Goal: Transaction & Acquisition: Purchase product/service

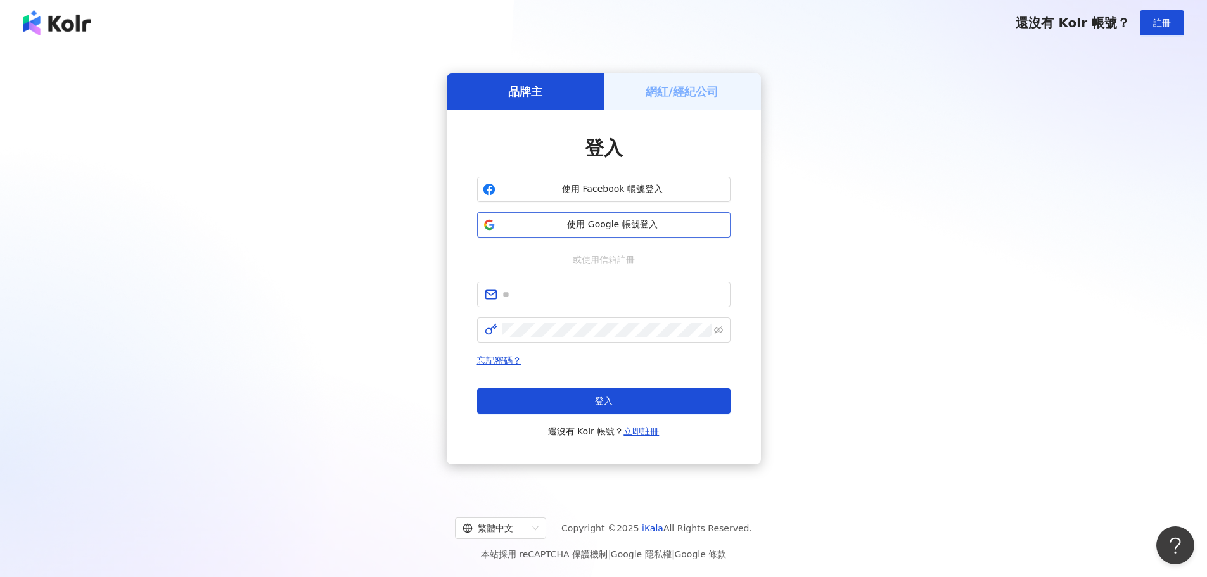
click at [504, 223] on span "使用 Google 帳號登入" at bounding box center [613, 225] width 224 height 13
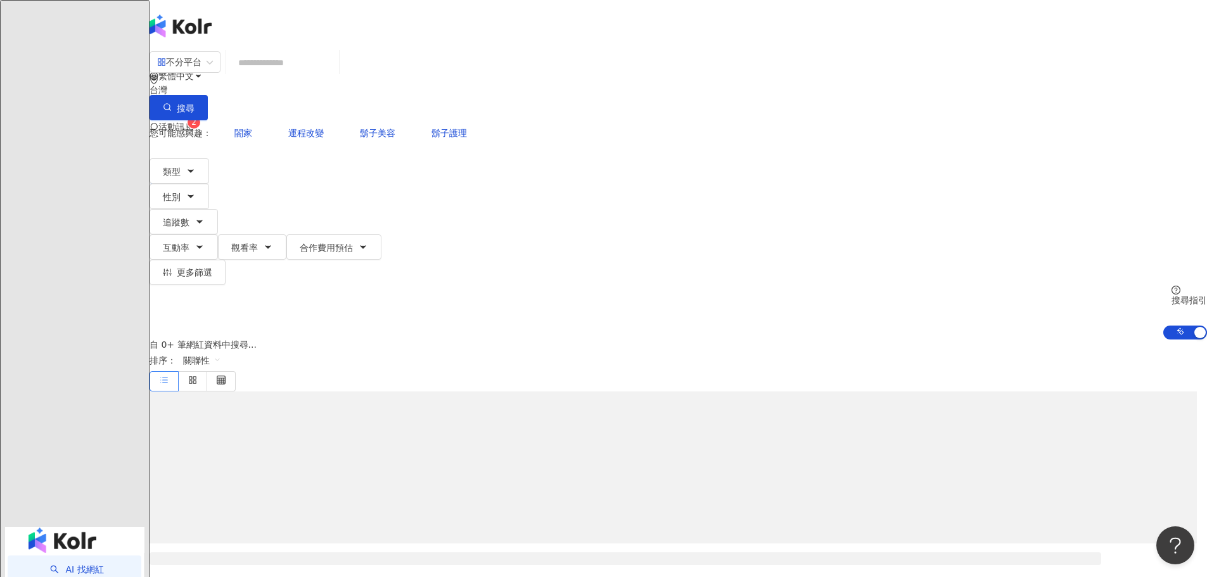
click at [194, 122] on span "活動訊息" at bounding box center [175, 127] width 35 height 10
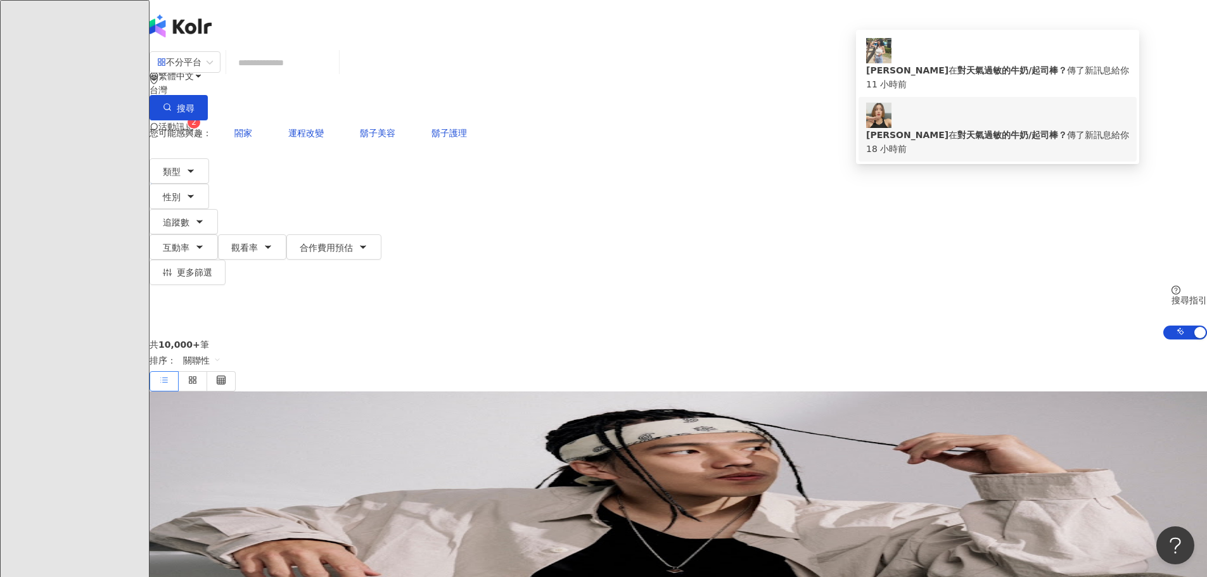
click at [938, 128] on div "[PERSON_NAME] 對天氣過敏的牛奶/起司棒？ 傳了新訊息給你" at bounding box center [997, 135] width 263 height 14
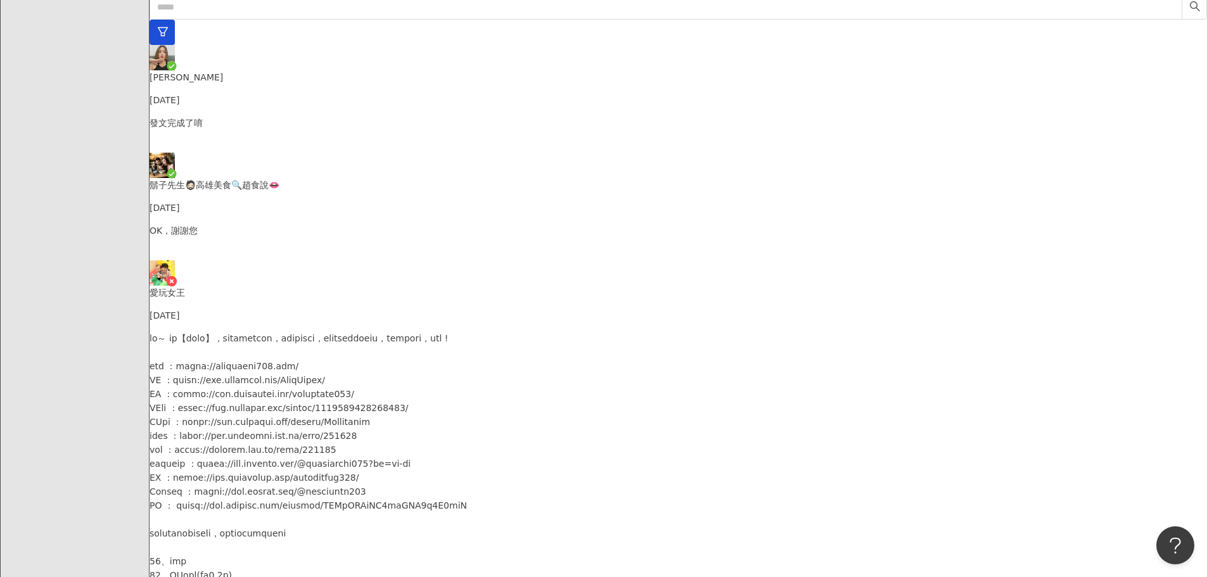
scroll to position [3567, 0]
drag, startPoint x: 537, startPoint y: 331, endPoint x: 676, endPoint y: 350, distance: 140.1
copy p "[URL][DOMAIN_NAME]"
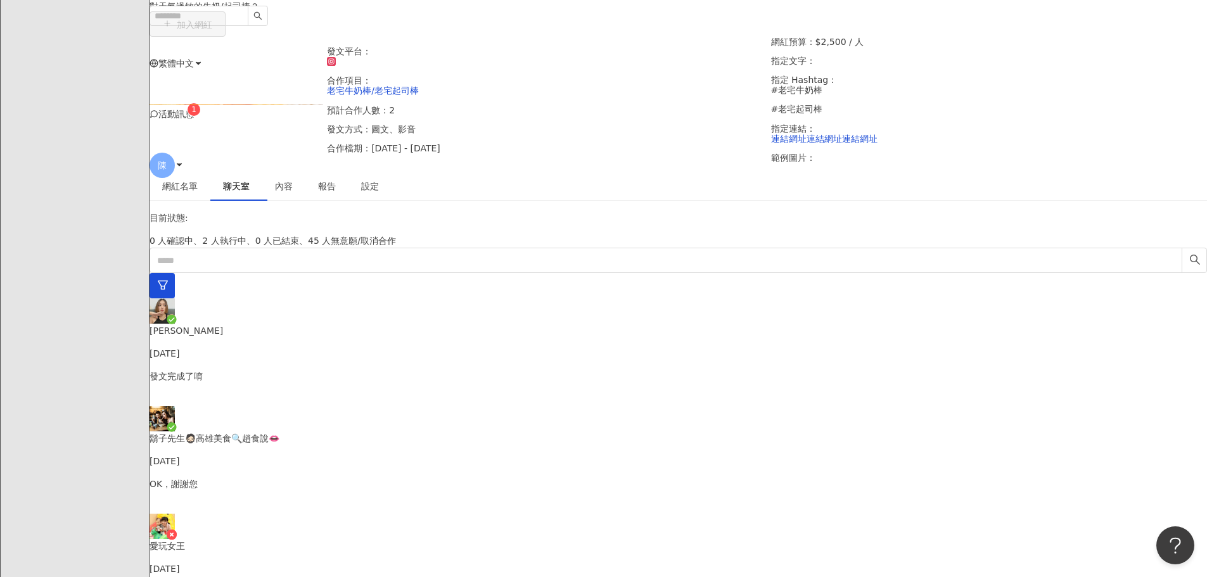
scroll to position [254, 0]
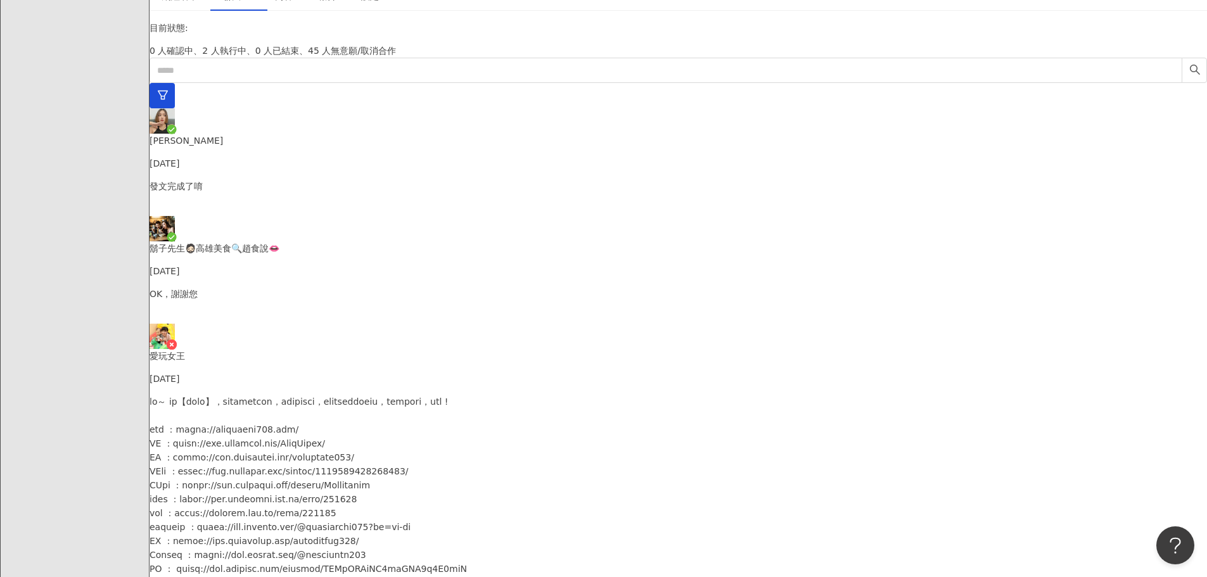
type textarea "*******"
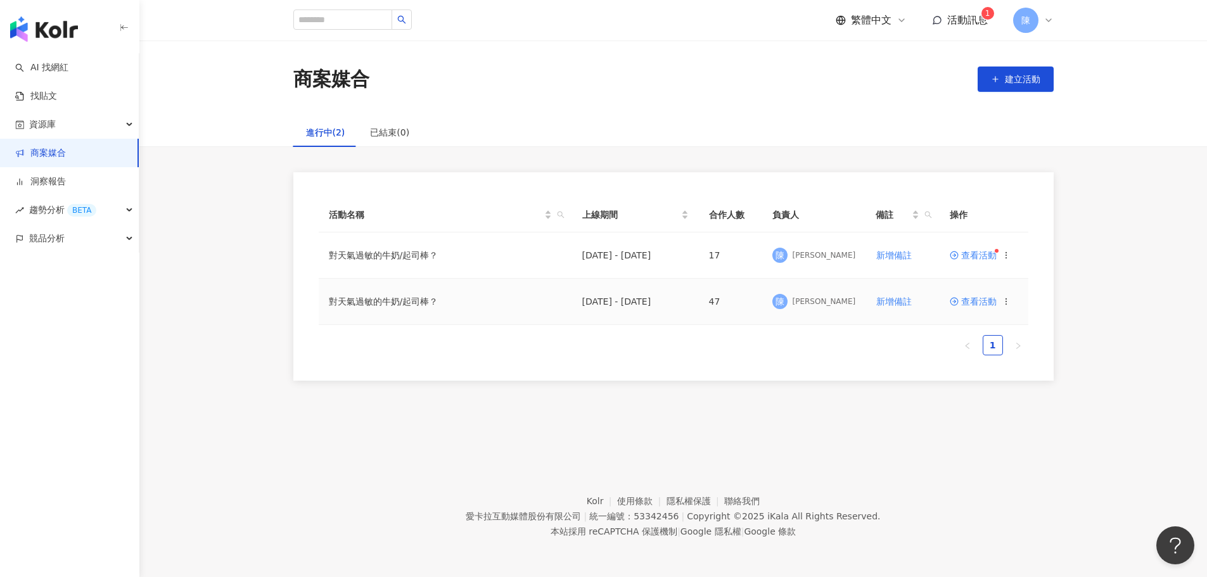
click at [987, 302] on span "查看活動" at bounding box center [973, 301] width 47 height 9
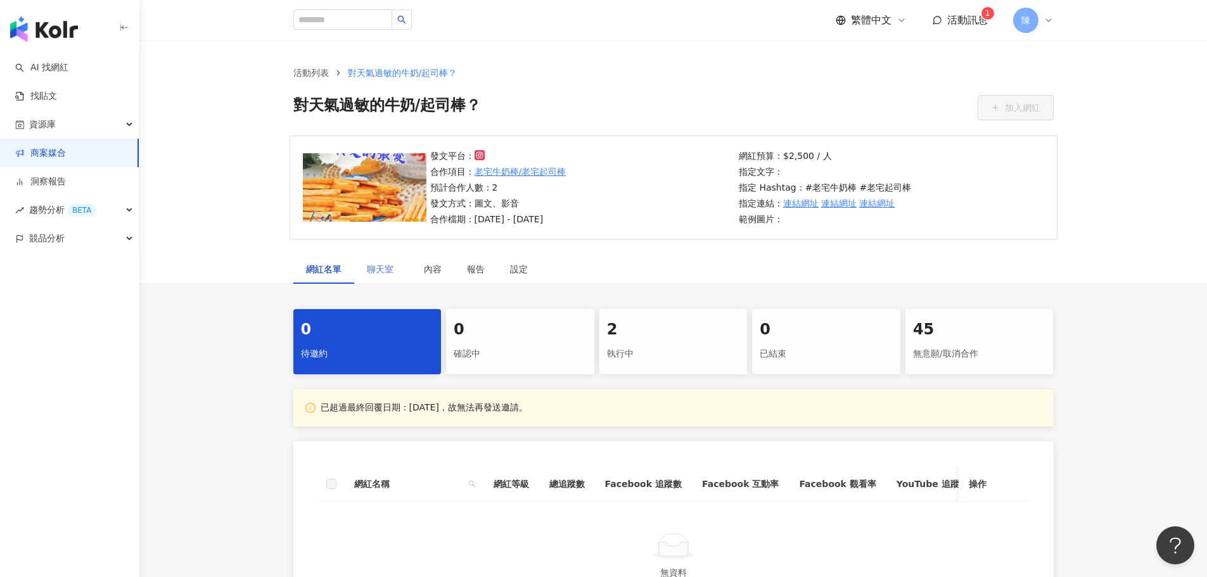
click at [392, 279] on div "聊天室" at bounding box center [382, 269] width 57 height 29
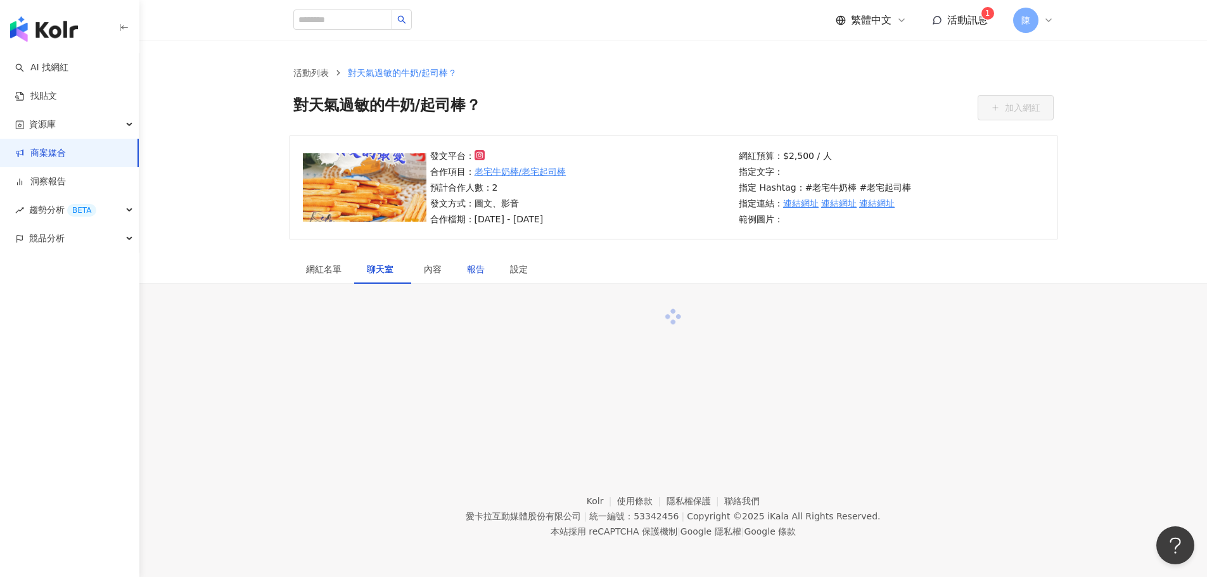
click at [479, 271] on div "報告" at bounding box center [476, 269] width 18 height 14
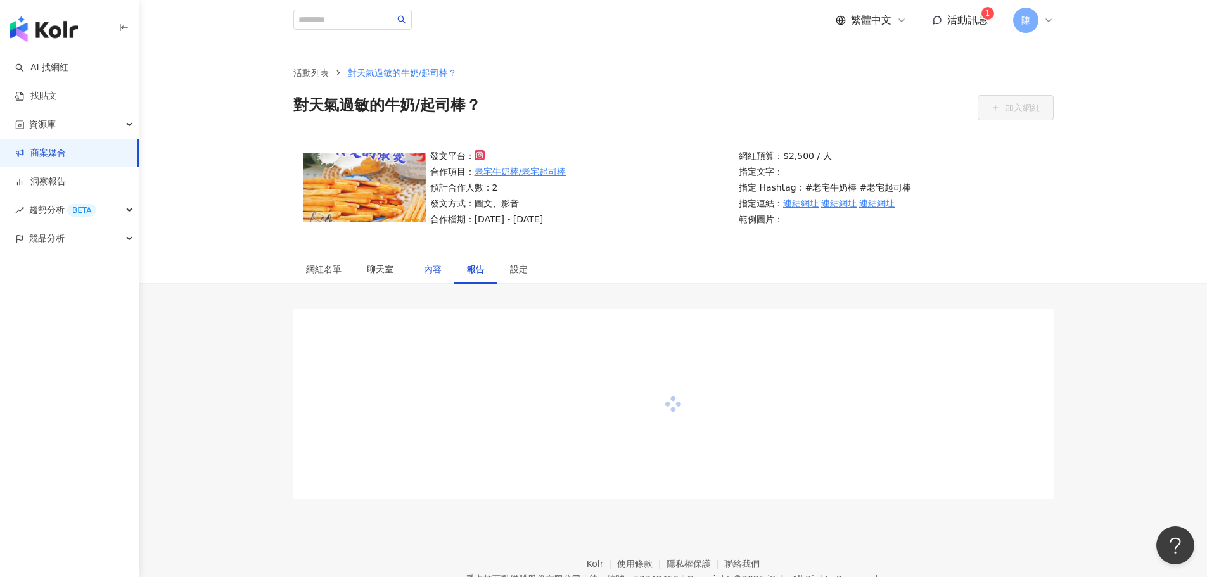
click at [440, 273] on div "內容" at bounding box center [433, 269] width 18 height 14
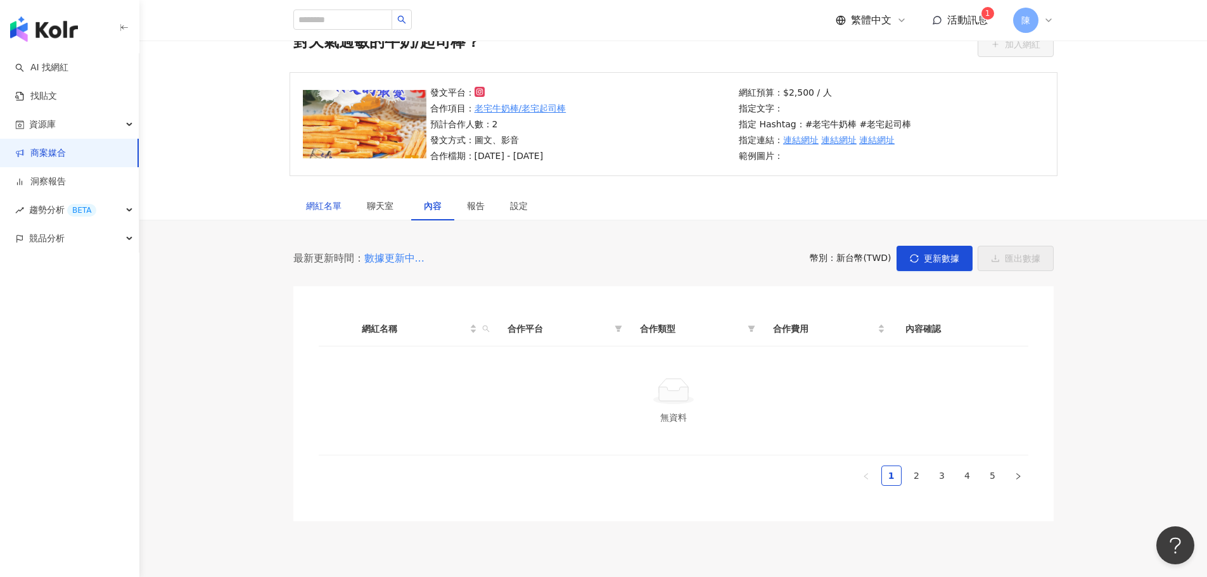
click at [326, 204] on div "網紅名單" at bounding box center [323, 206] width 35 height 14
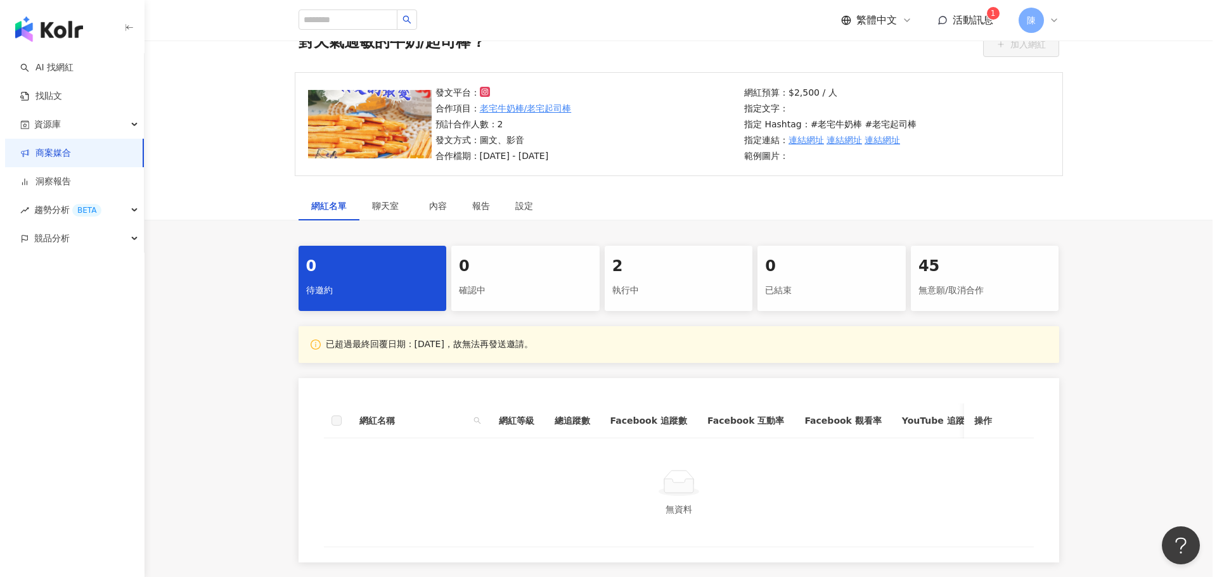
scroll to position [190, 0]
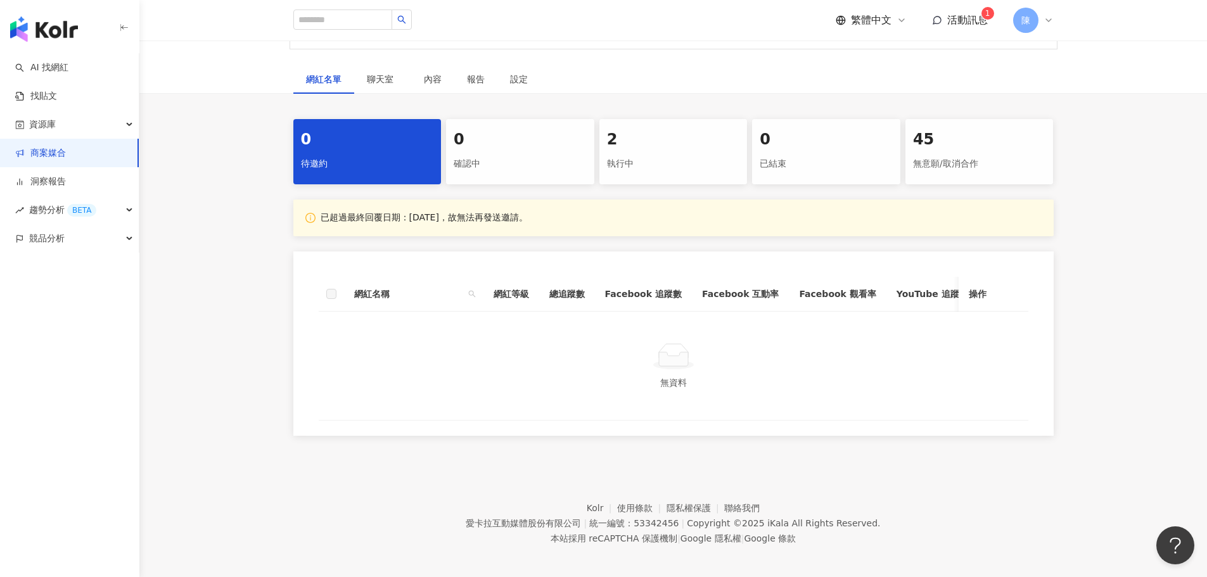
click at [672, 143] on div "2" at bounding box center [673, 140] width 133 height 22
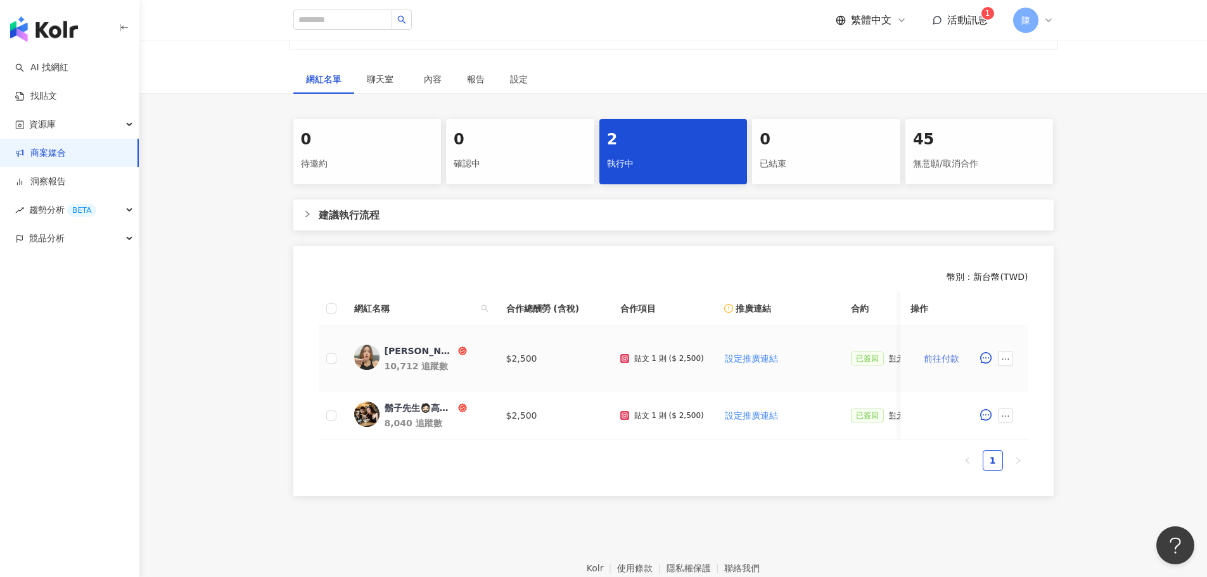
click at [935, 360] on span "前往付款" at bounding box center [941, 359] width 35 height 10
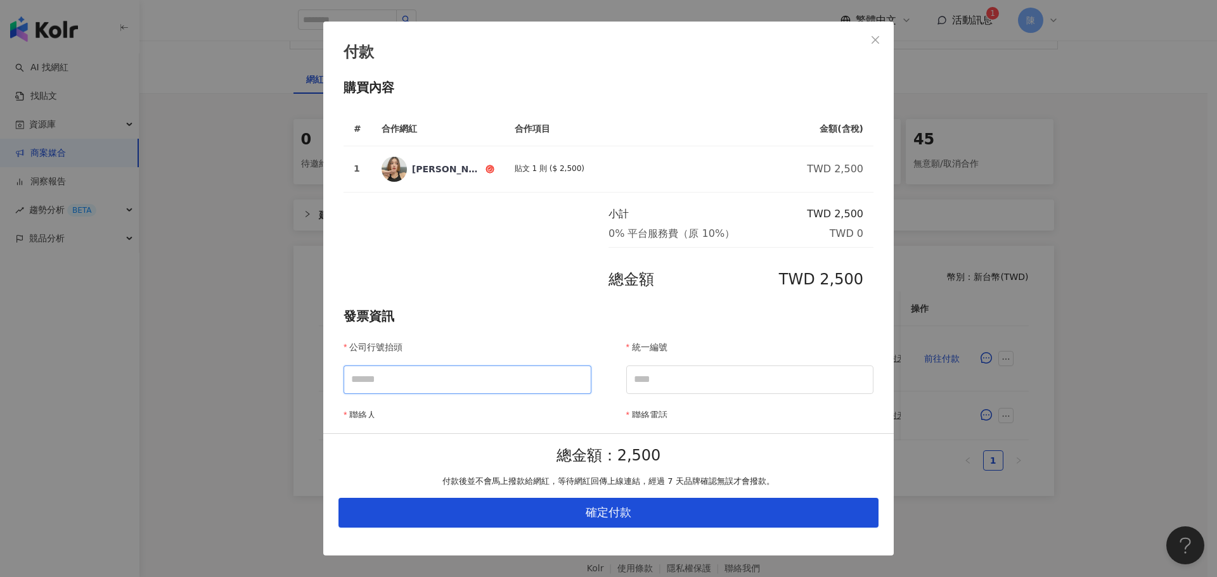
click at [494, 383] on input "公司行號抬頭" at bounding box center [468, 380] width 248 height 29
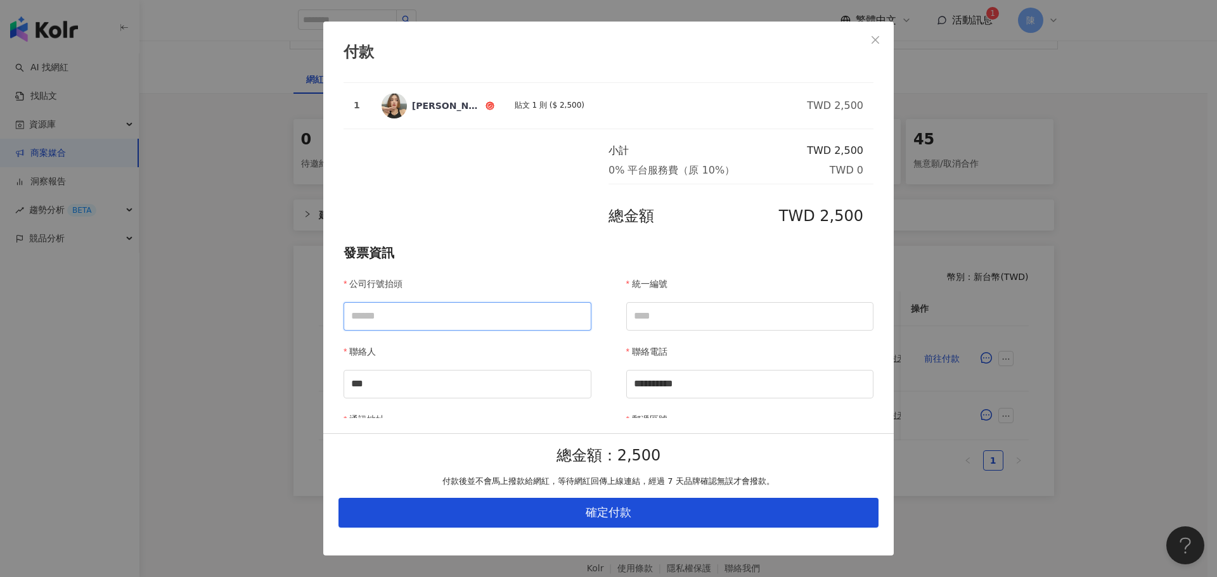
click at [492, 318] on input "公司行號抬頭" at bounding box center [468, 316] width 248 height 29
type input "*"
type input "**********"
click at [727, 321] on input "統一編號" at bounding box center [750, 316] width 248 height 29
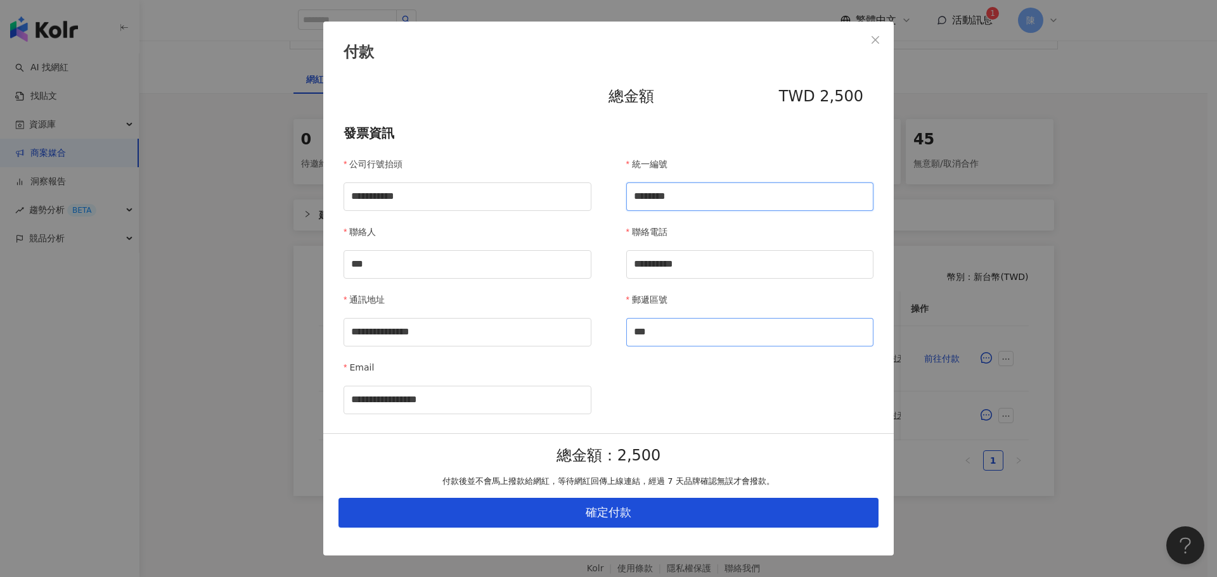
scroll to position [190, 0]
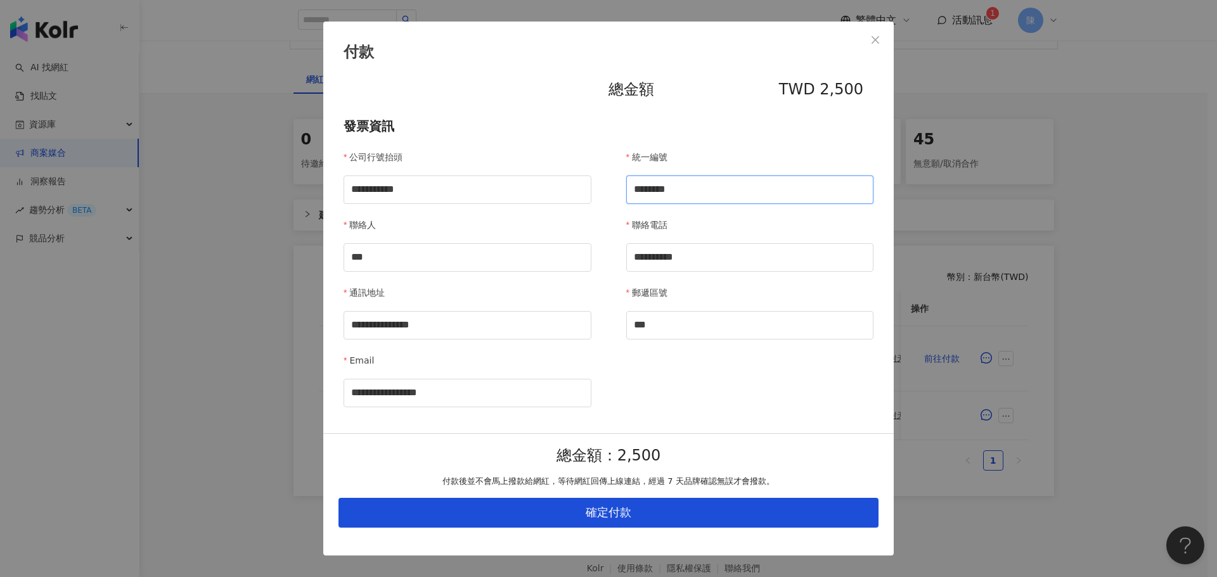
drag, startPoint x: 697, startPoint y: 188, endPoint x: 605, endPoint y: 188, distance: 91.3
click at [605, 188] on div "**********" at bounding box center [609, 278] width 530 height 257
type input "********"
click at [617, 383] on div "**********" at bounding box center [609, 278] width 530 height 257
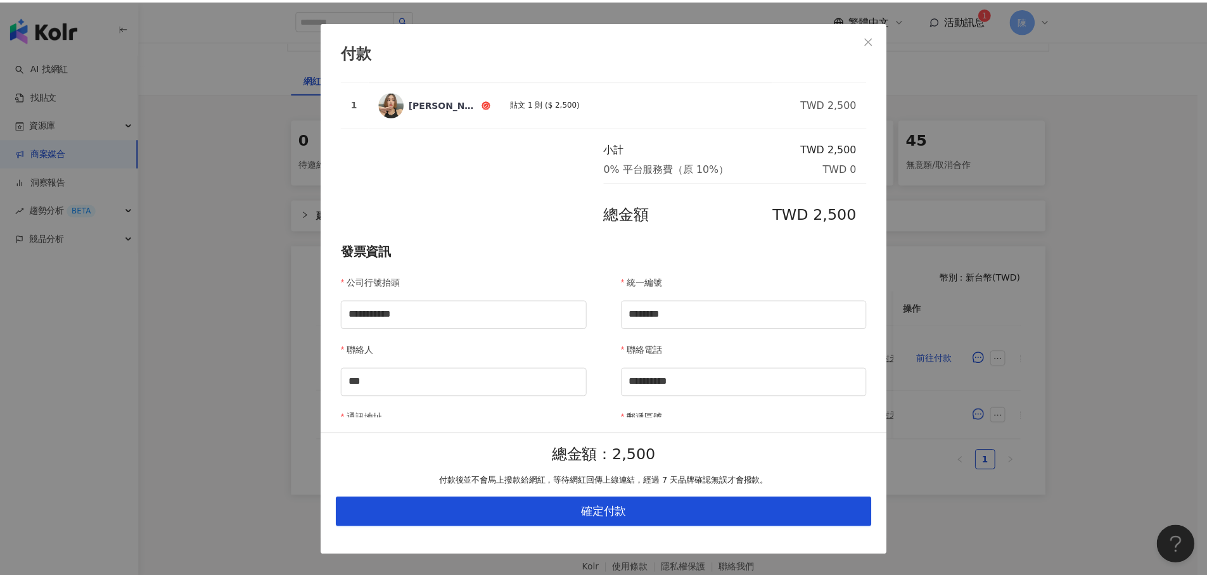
scroll to position [0, 0]
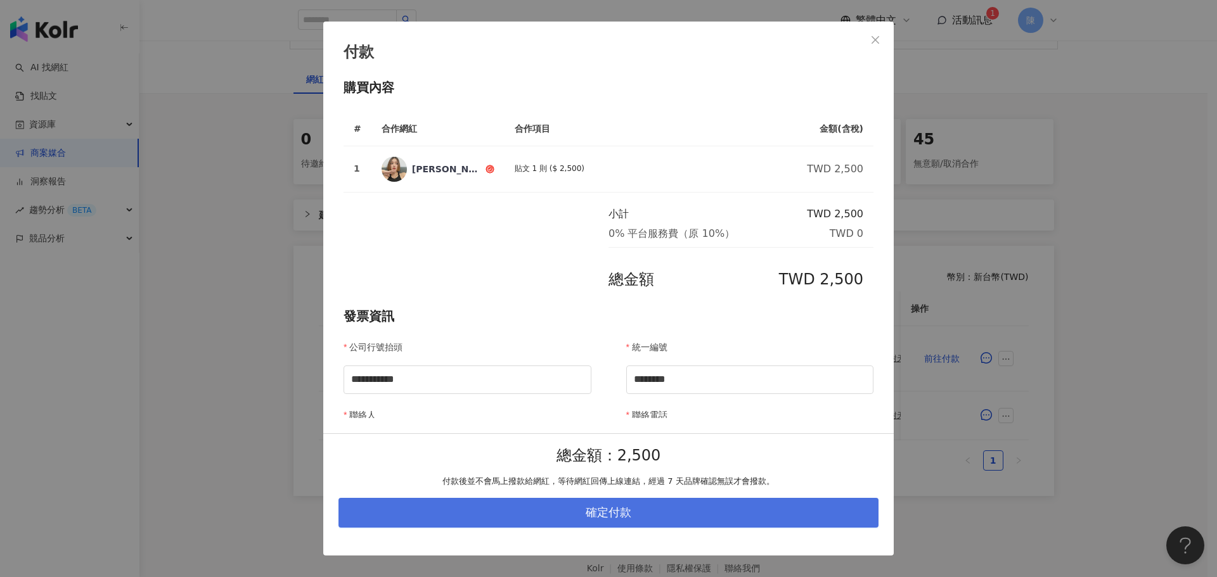
click at [608, 509] on span "確定付款" at bounding box center [609, 513] width 46 height 14
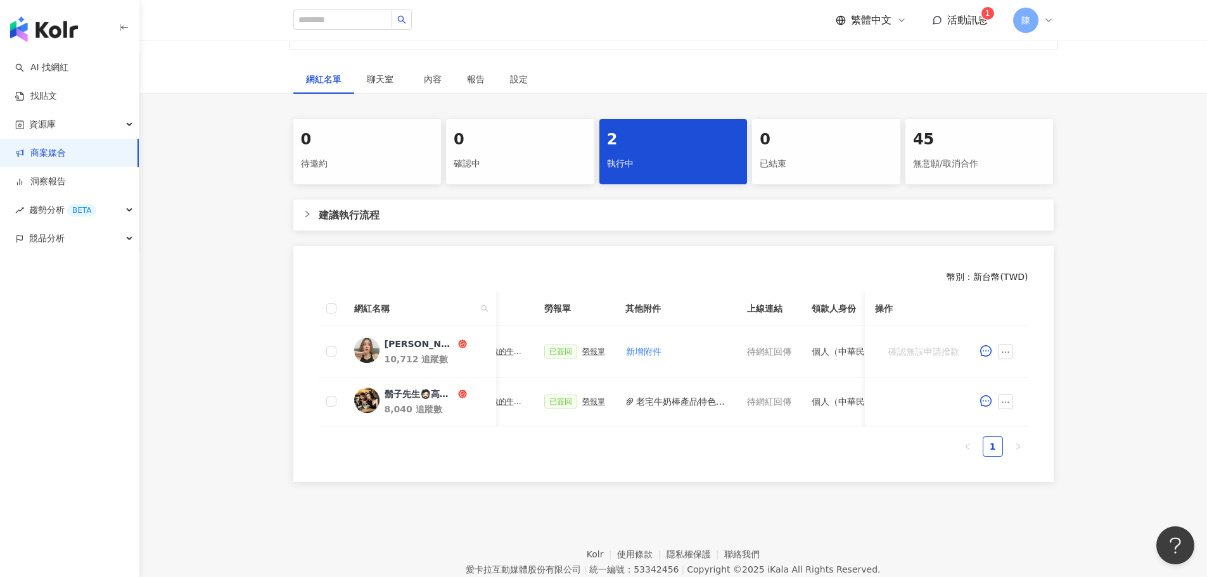
scroll to position [0, 654]
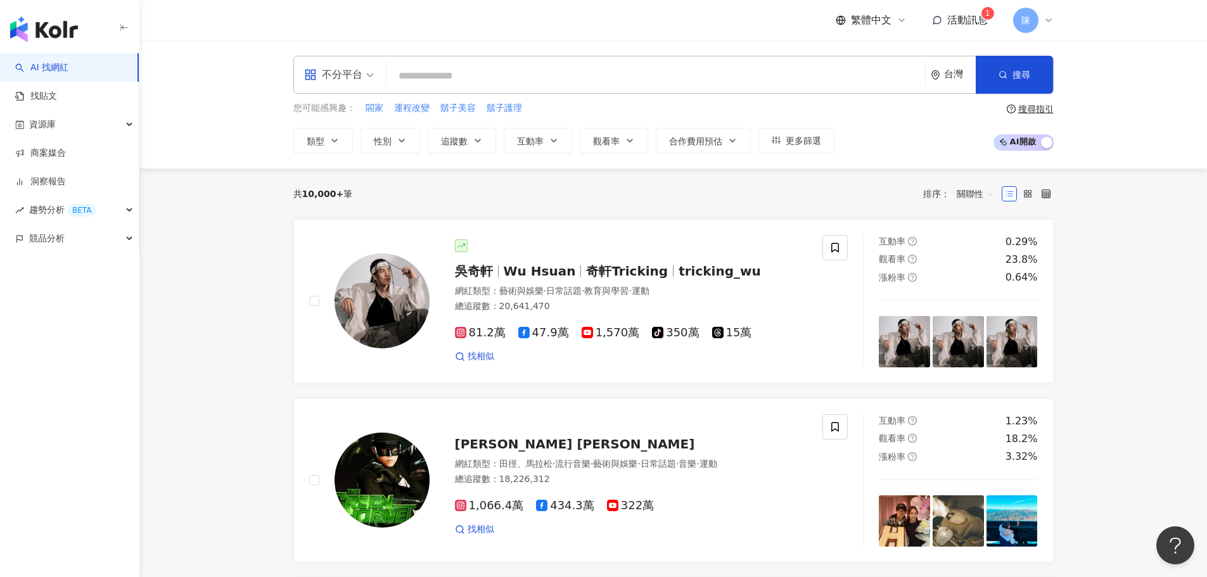
click at [639, 215] on div "共 10,000+ 筆 排序： 關聯性" at bounding box center [673, 194] width 761 height 51
click at [981, 18] on span "活動訊息" at bounding box center [967, 20] width 41 height 12
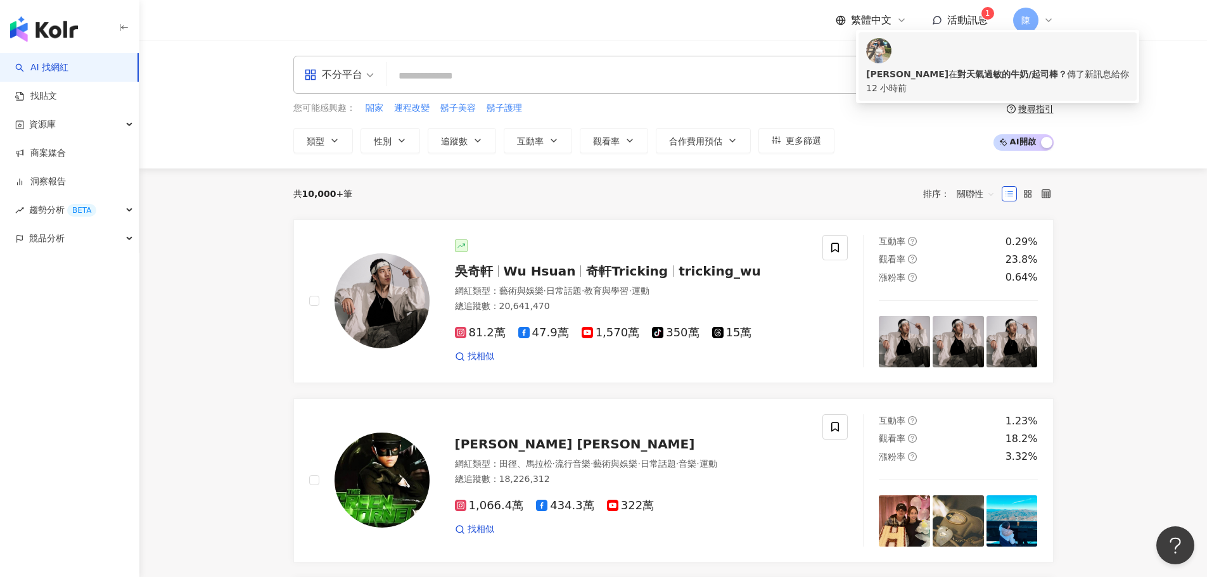
click at [965, 69] on div "林美吟 在 對天氣過敏的牛奶/起司棒？ 傳了新訊息給你 12 小時前" at bounding box center [997, 81] width 263 height 28
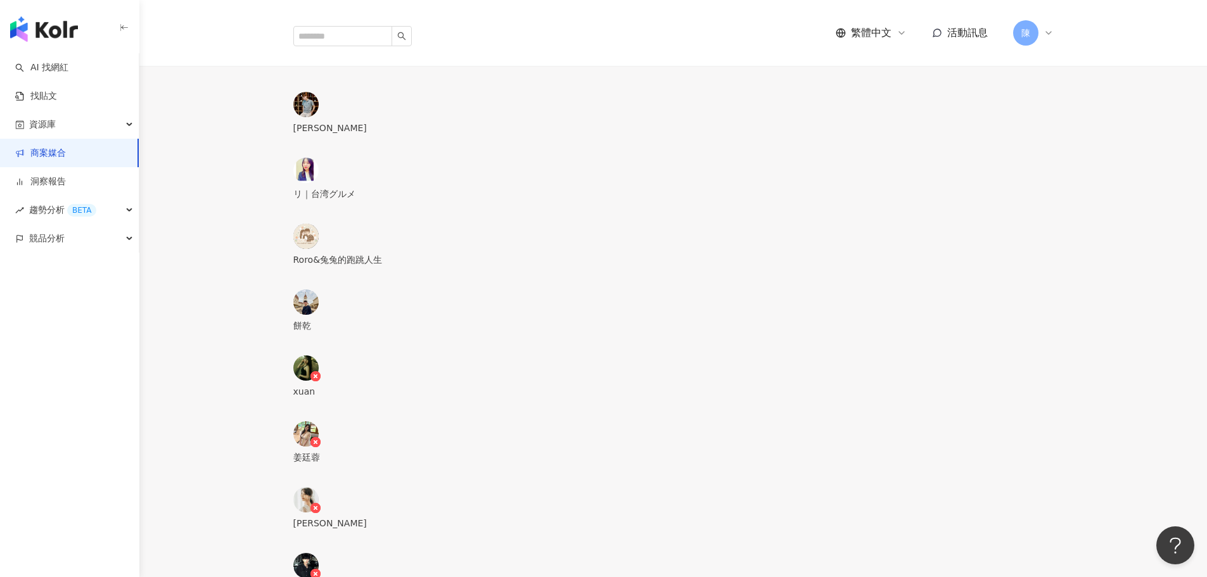
scroll to position [1184, 0]
